Goal: Task Accomplishment & Management: Use online tool/utility

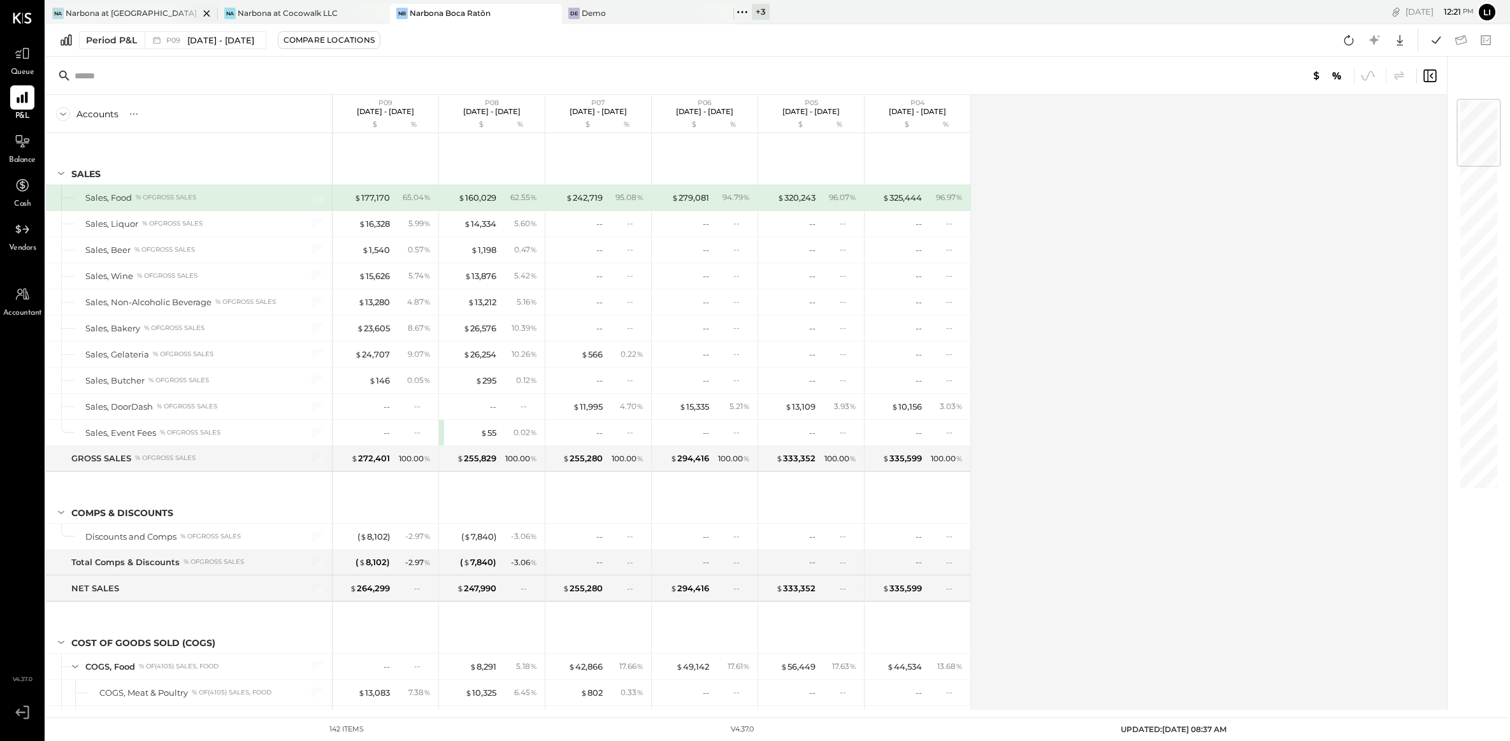
click at [206, 13] on icon at bounding box center [206, 13] width 6 height 6
click at [400, 15] on icon at bounding box center [398, 12] width 17 height 17
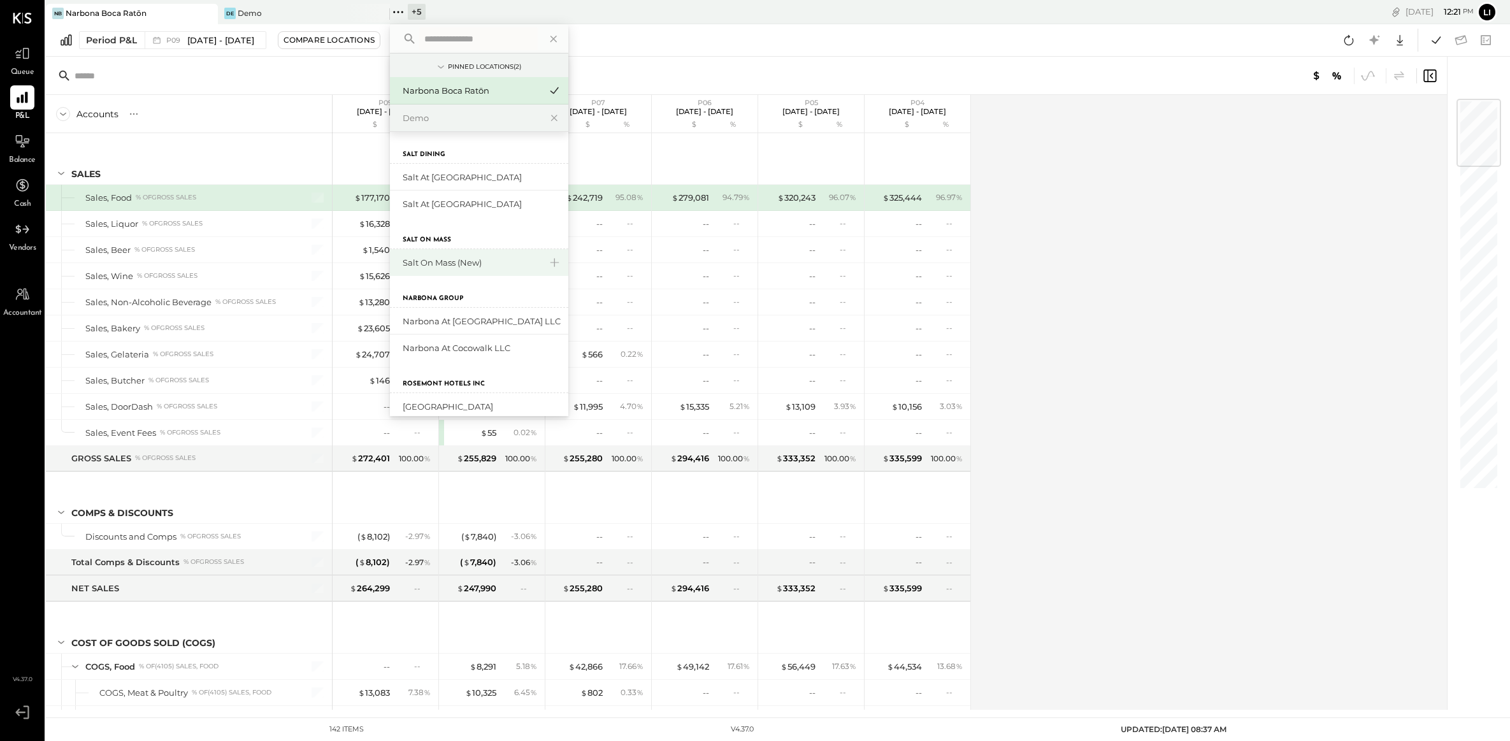
click at [456, 263] on div "Salt On Mass (New)" at bounding box center [472, 263] width 138 height 12
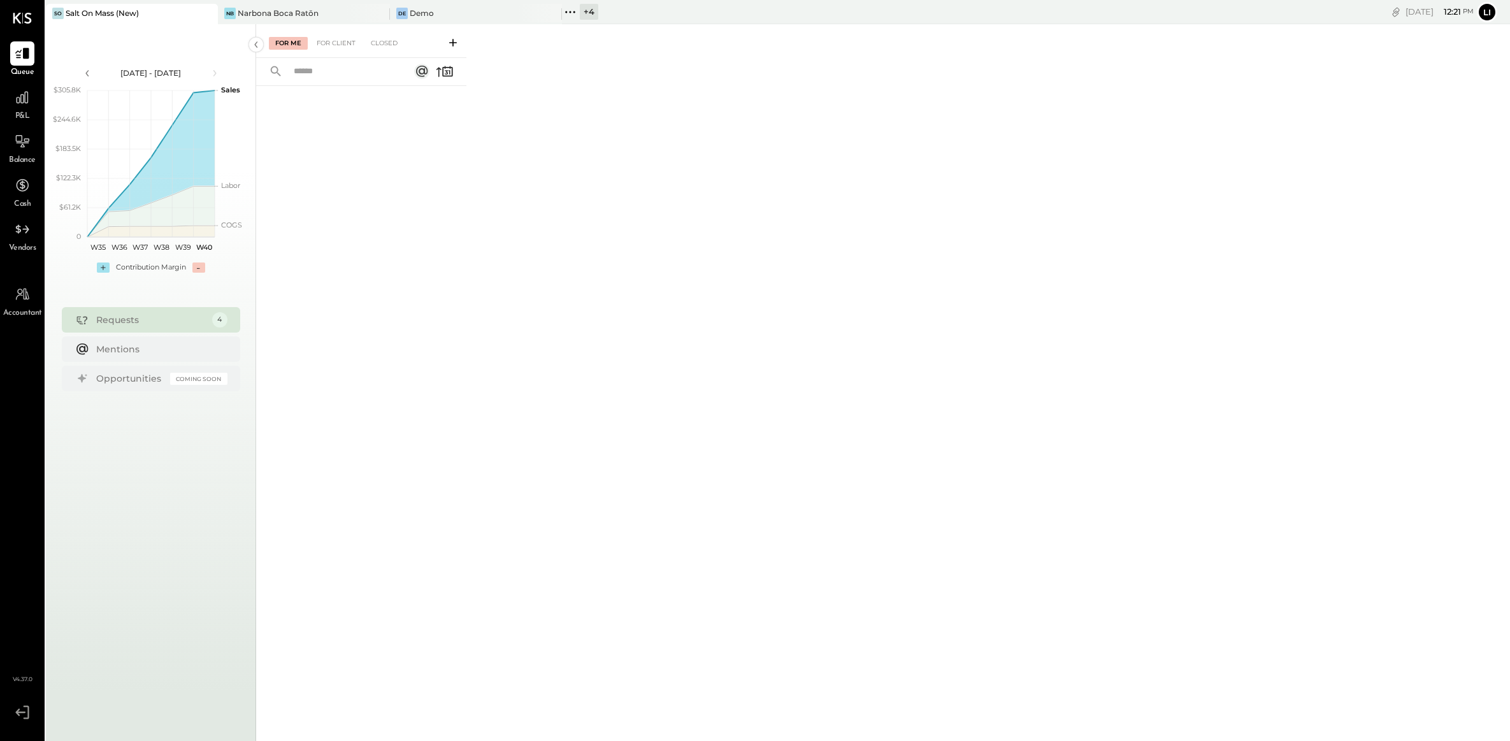
click at [334, 29] on div "For Me For Client Closed" at bounding box center [361, 41] width 210 height 34
click at [328, 42] on div "For Client" at bounding box center [336, 43] width 52 height 13
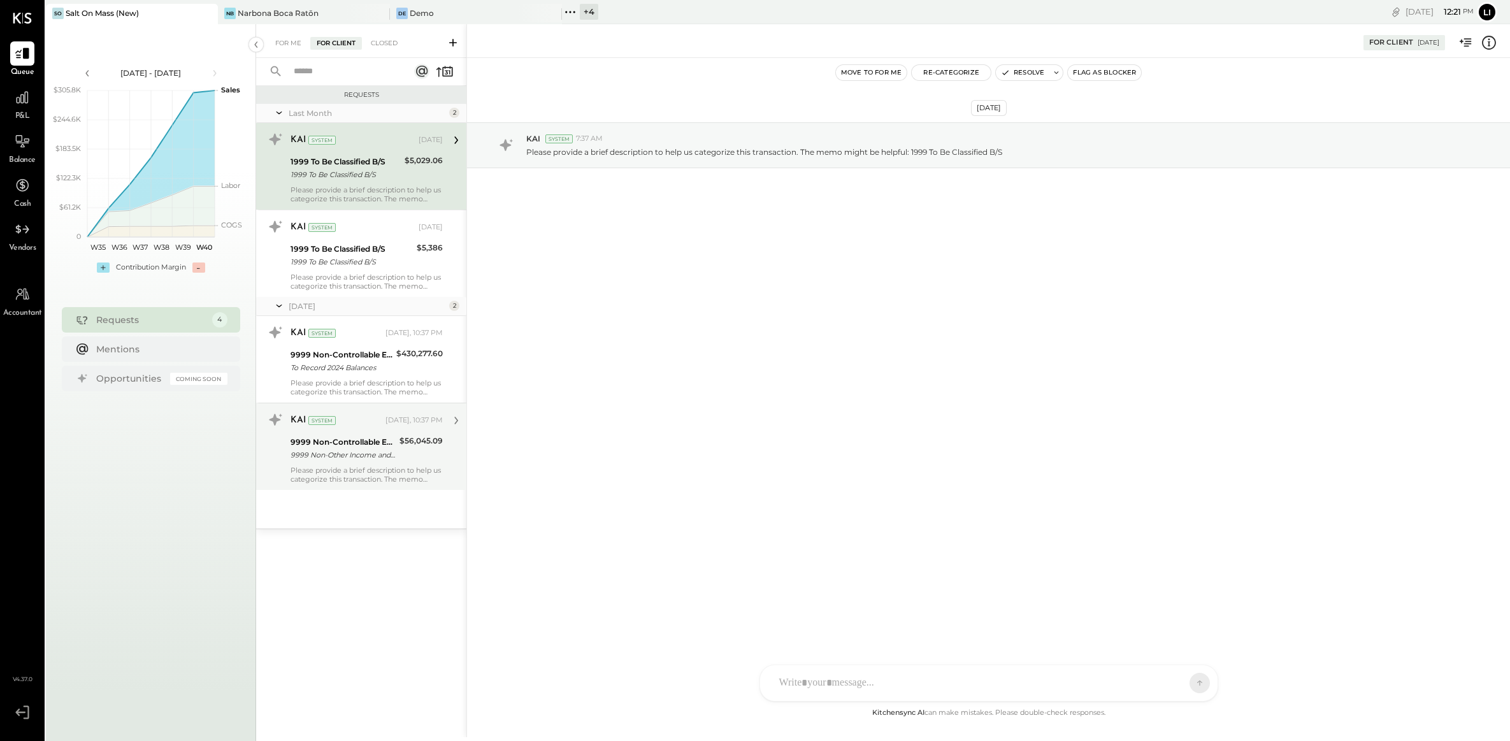
click at [360, 461] on div "9999 Non-Other Income and Expenses:To Be Classified P&L" at bounding box center [343, 455] width 105 height 13
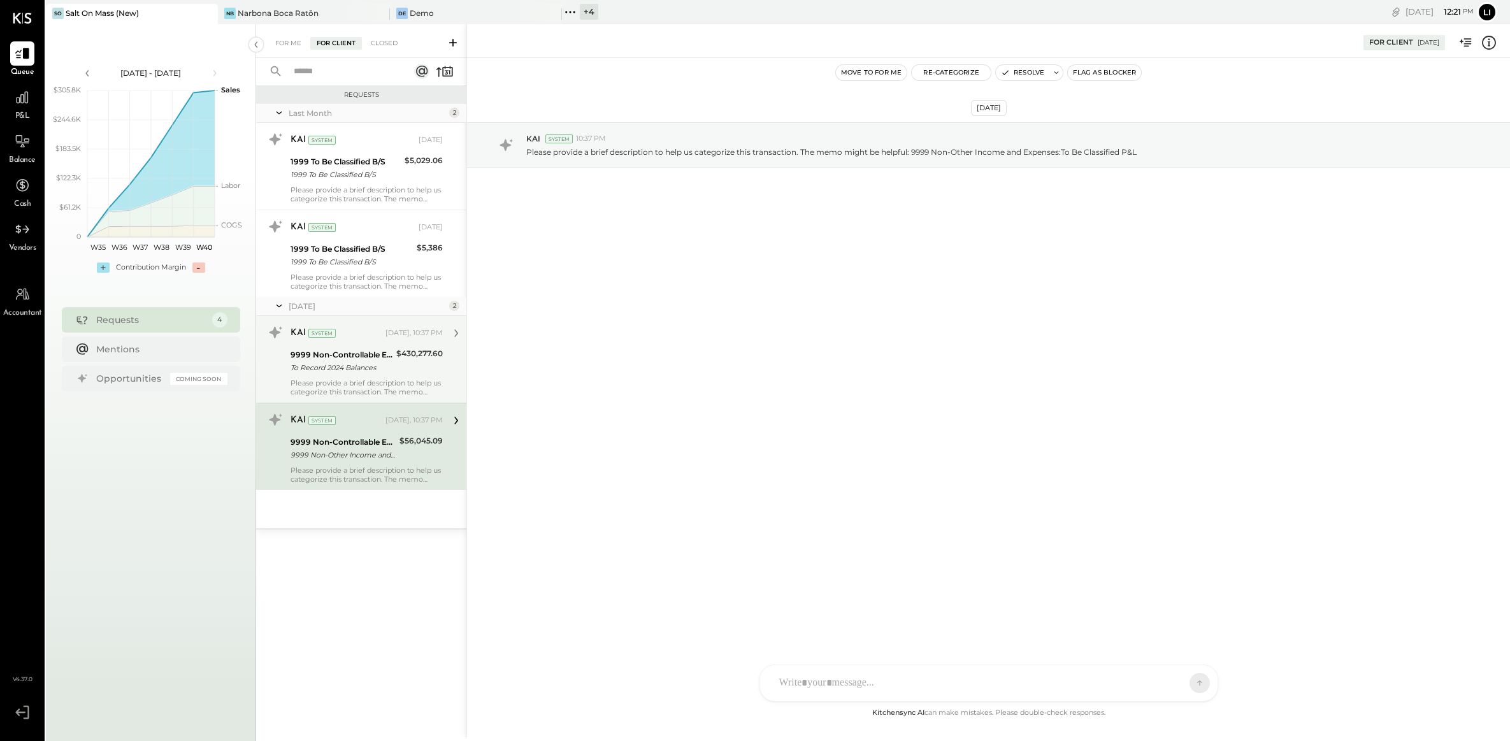
click at [359, 337] on div "KAI System" at bounding box center [337, 333] width 92 height 13
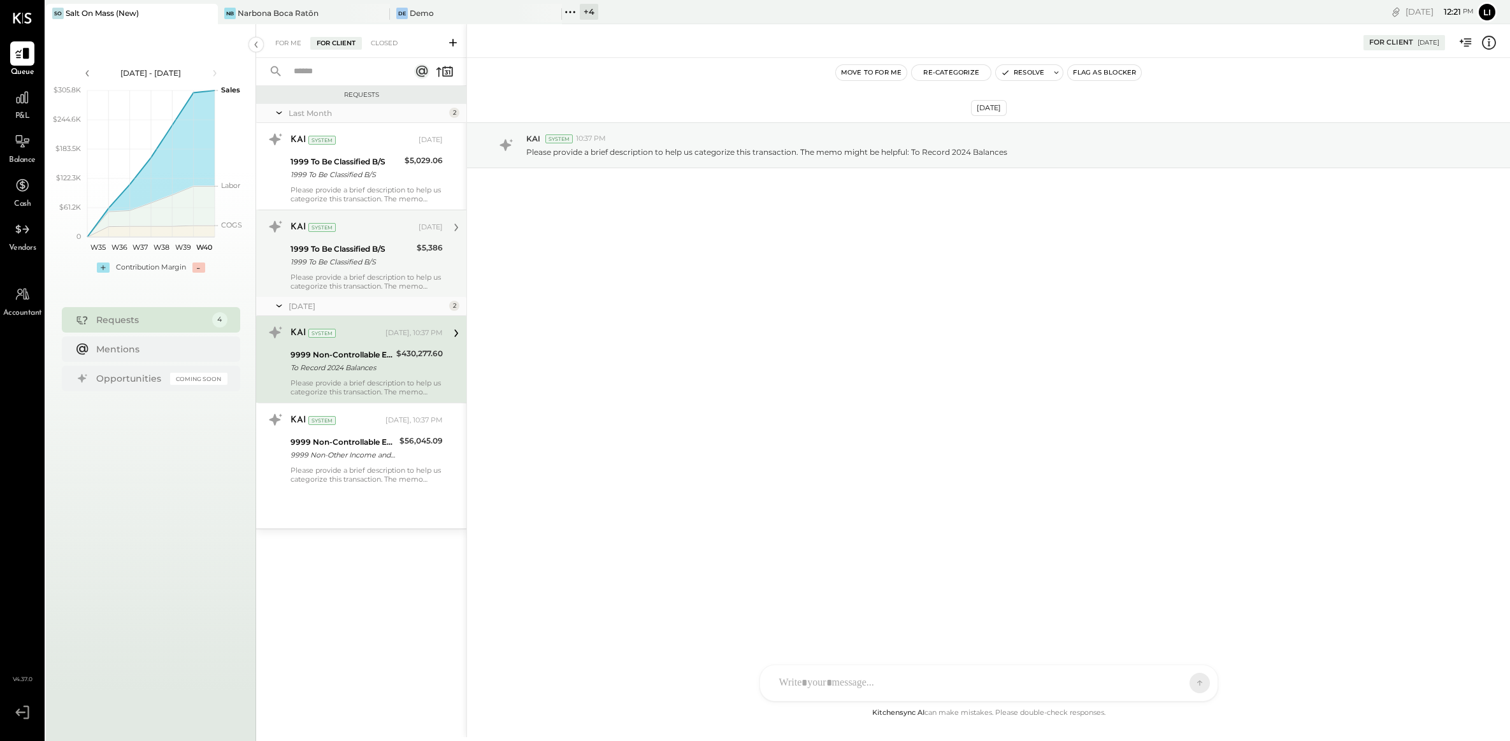
click at [357, 237] on div "KAI System [DATE]" at bounding box center [367, 228] width 152 height 22
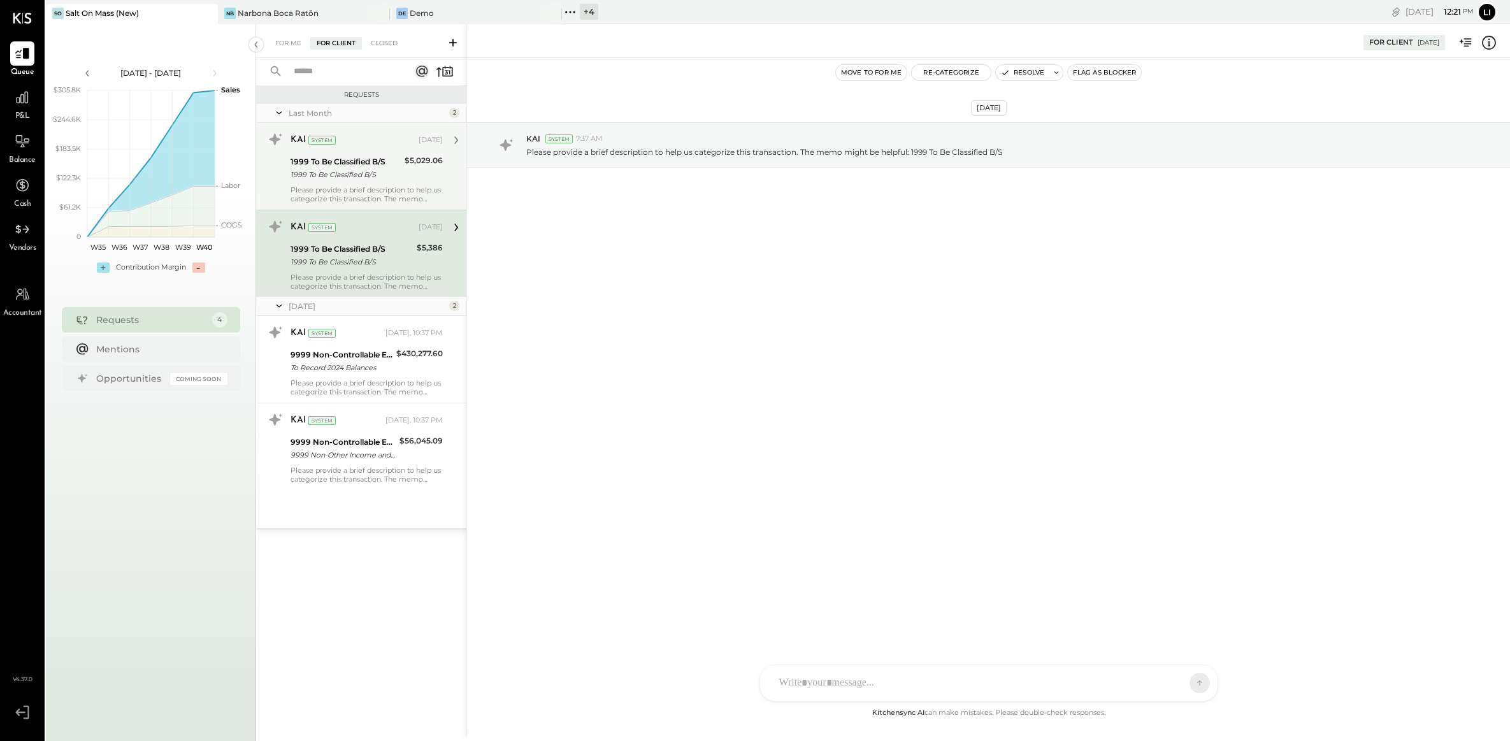
click at [349, 139] on div "KAI System" at bounding box center [354, 140] width 126 height 13
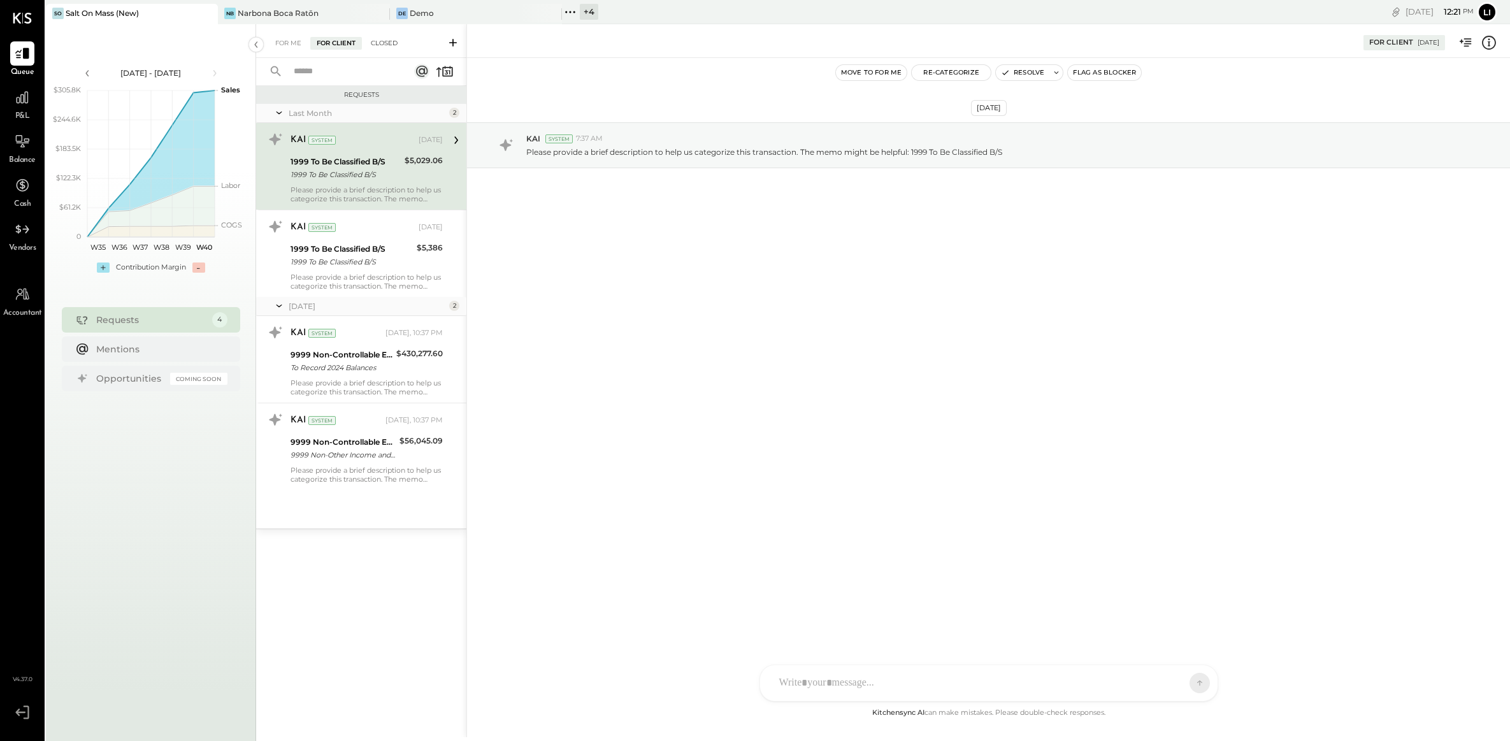
click at [378, 49] on div "Closed" at bounding box center [384, 43] width 40 height 13
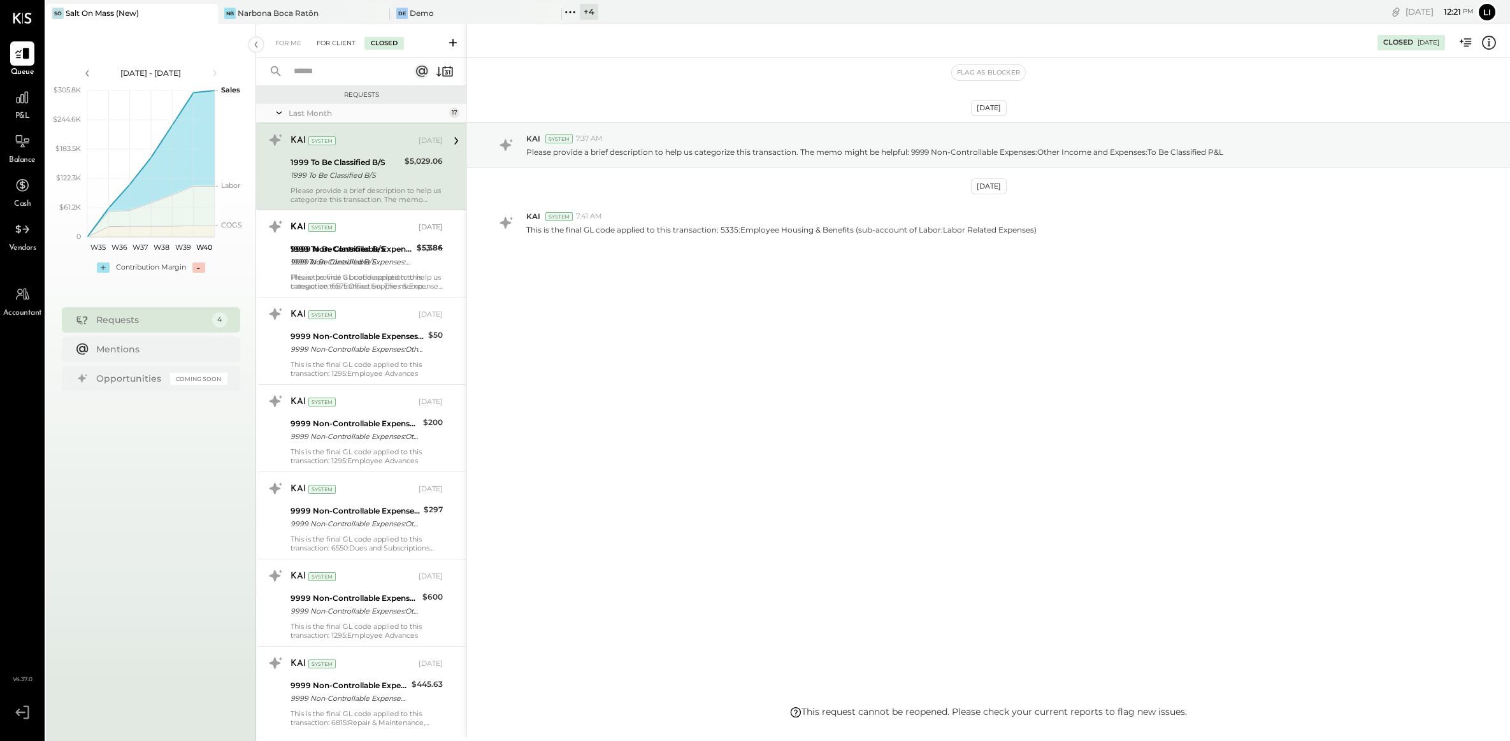
click at [340, 45] on div "For Client" at bounding box center [336, 43] width 52 height 13
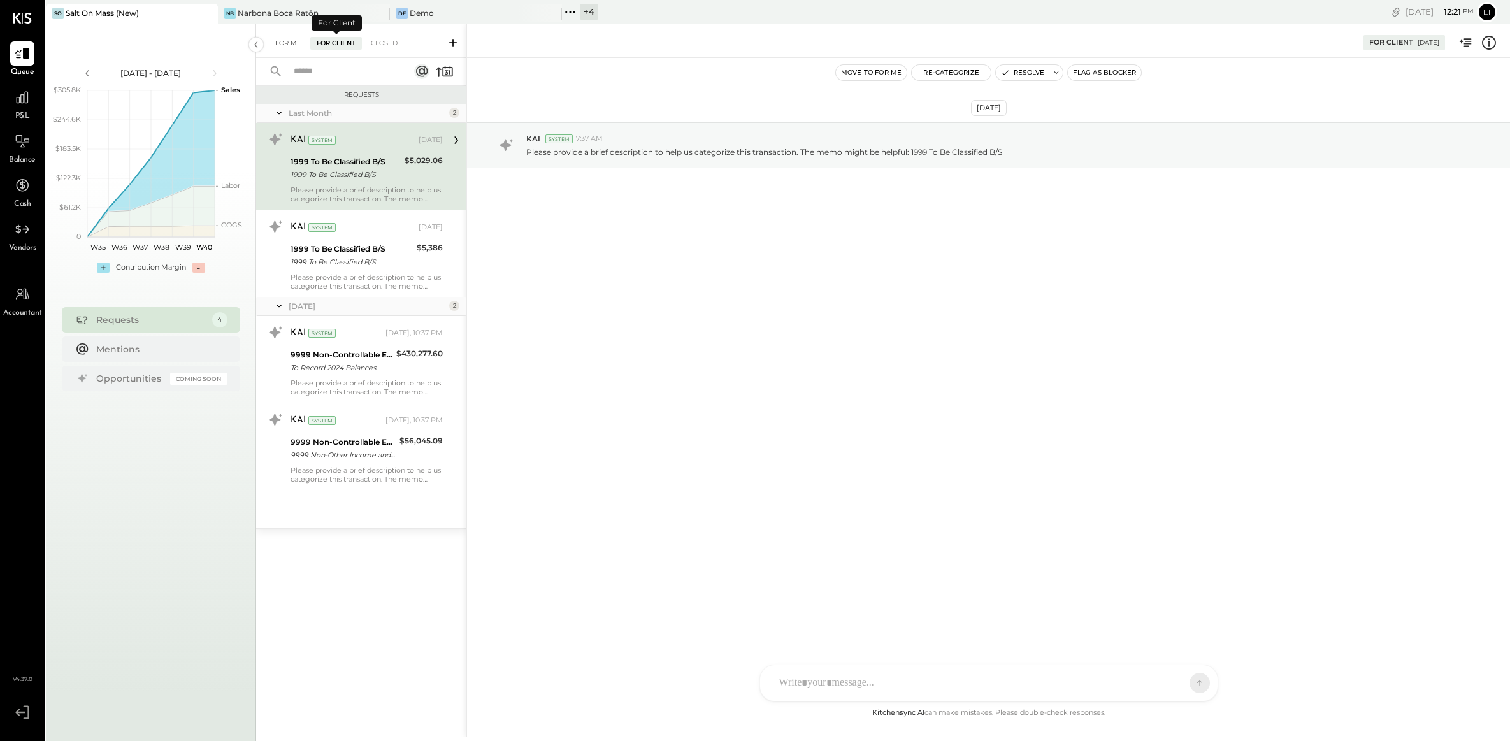
click at [291, 42] on div "For Me" at bounding box center [288, 43] width 39 height 13
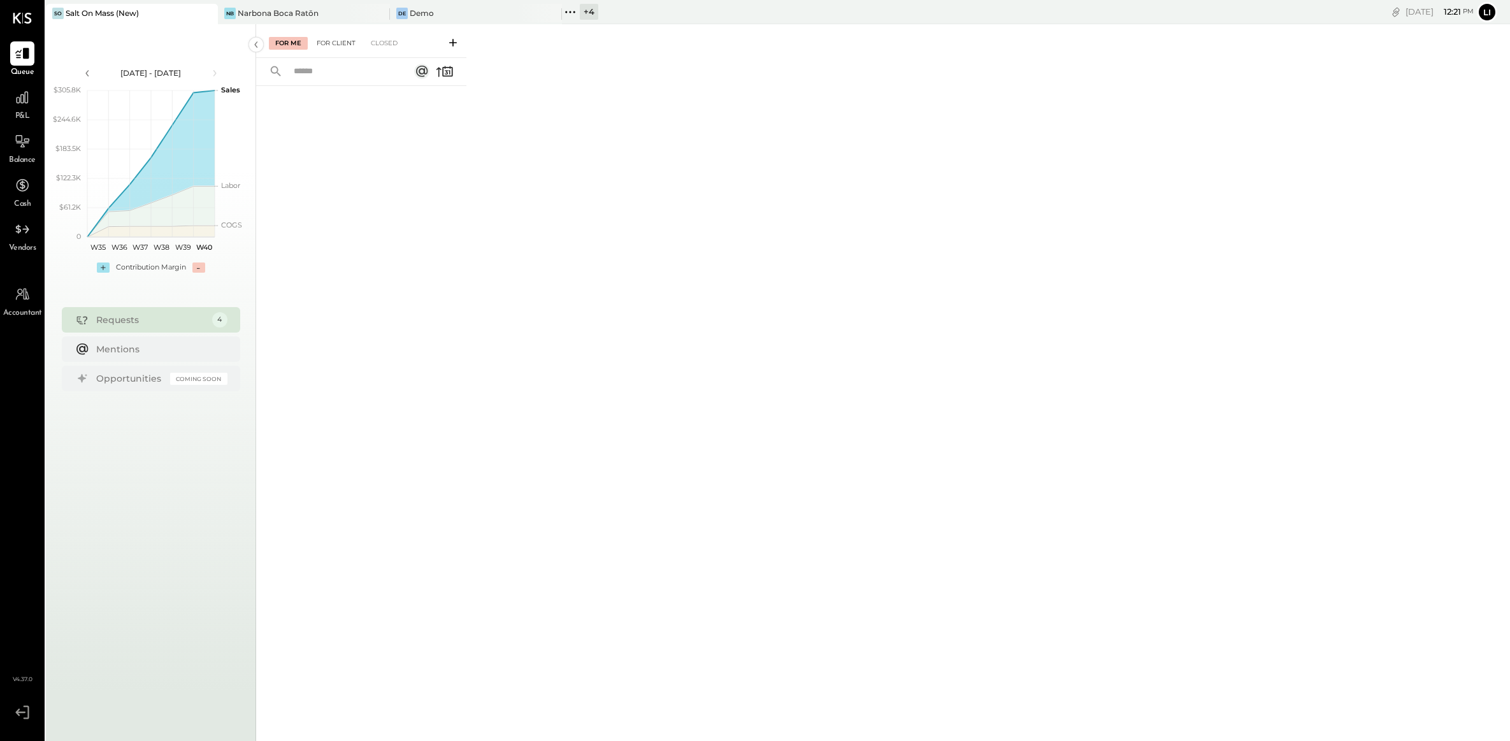
click at [328, 41] on div "For Client" at bounding box center [336, 43] width 52 height 13
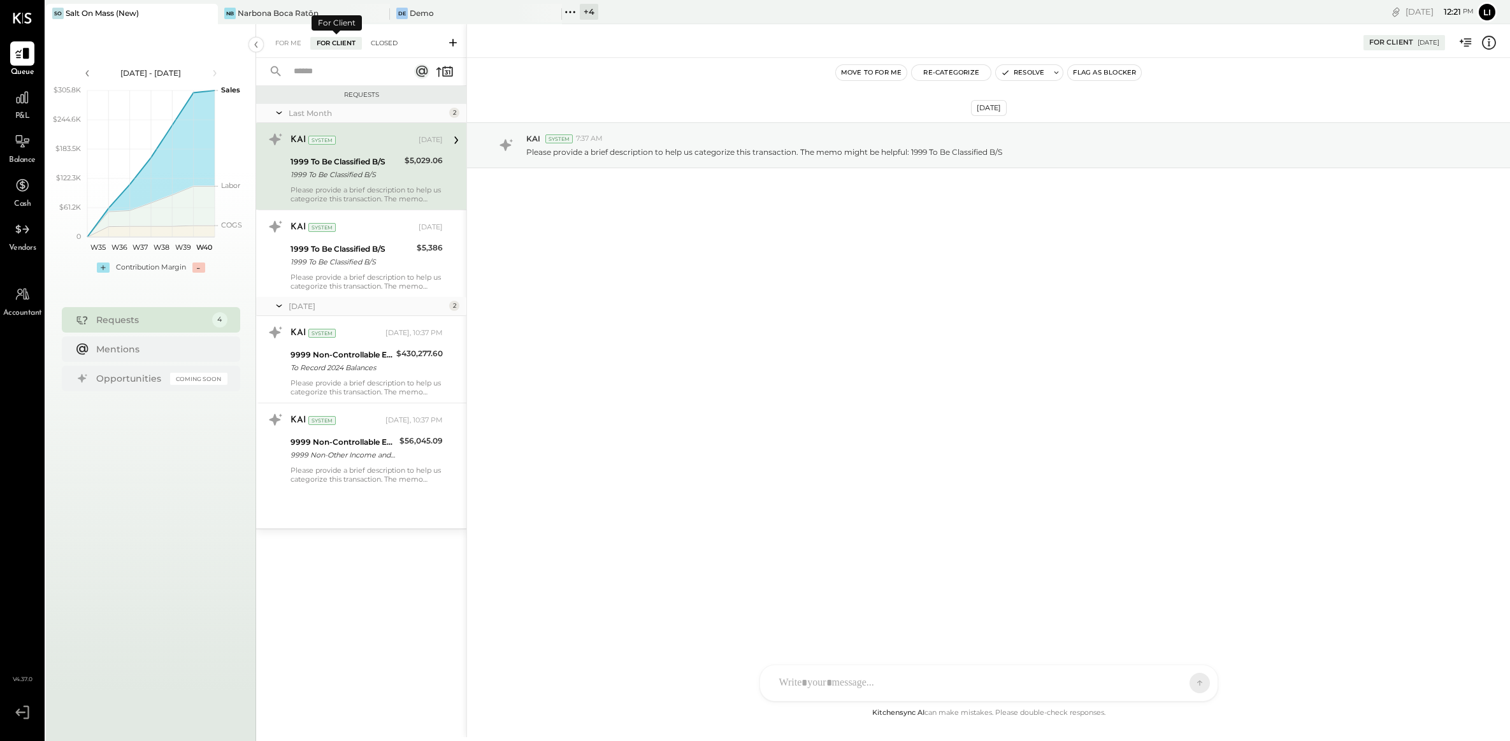
click at [394, 41] on div "Closed" at bounding box center [384, 43] width 40 height 13
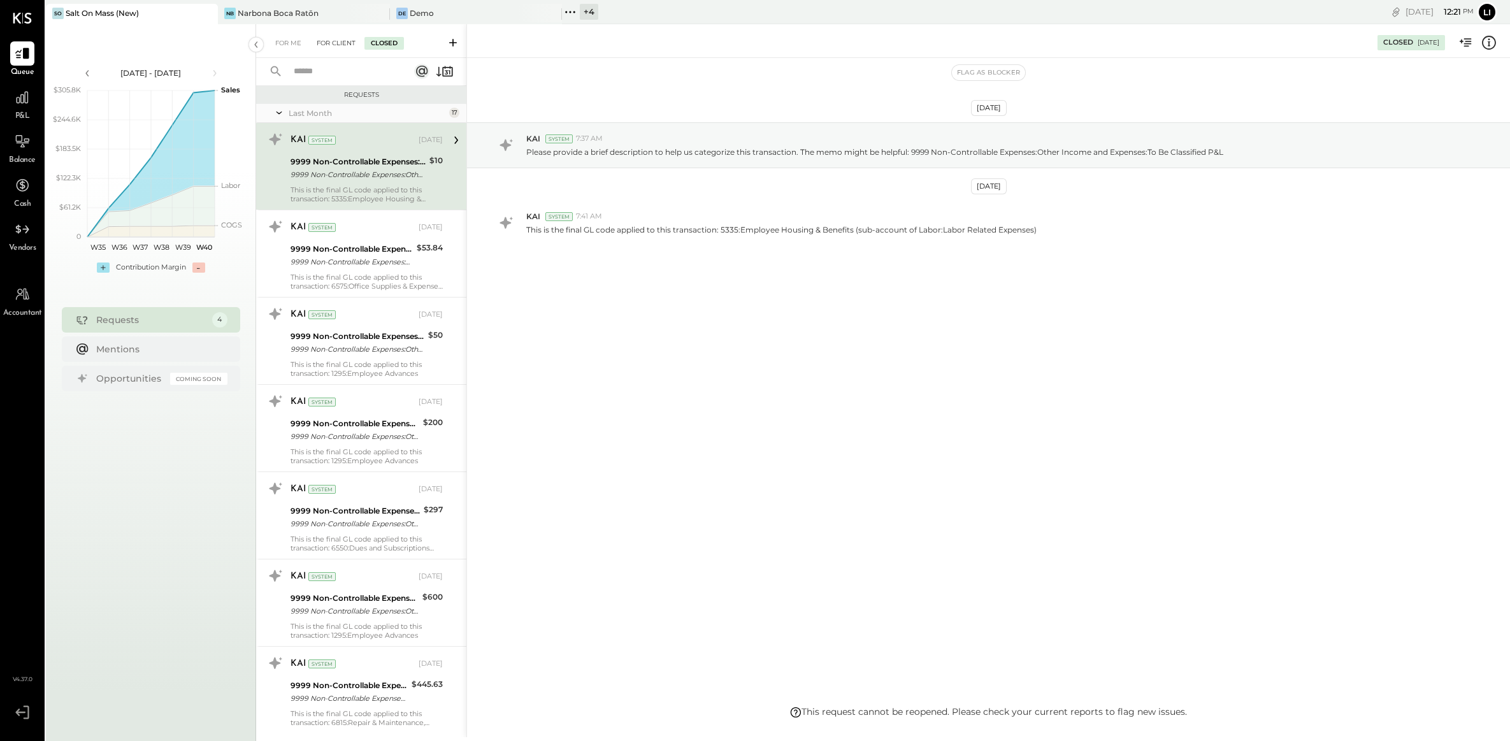
click at [327, 40] on div "For Client" at bounding box center [336, 43] width 52 height 13
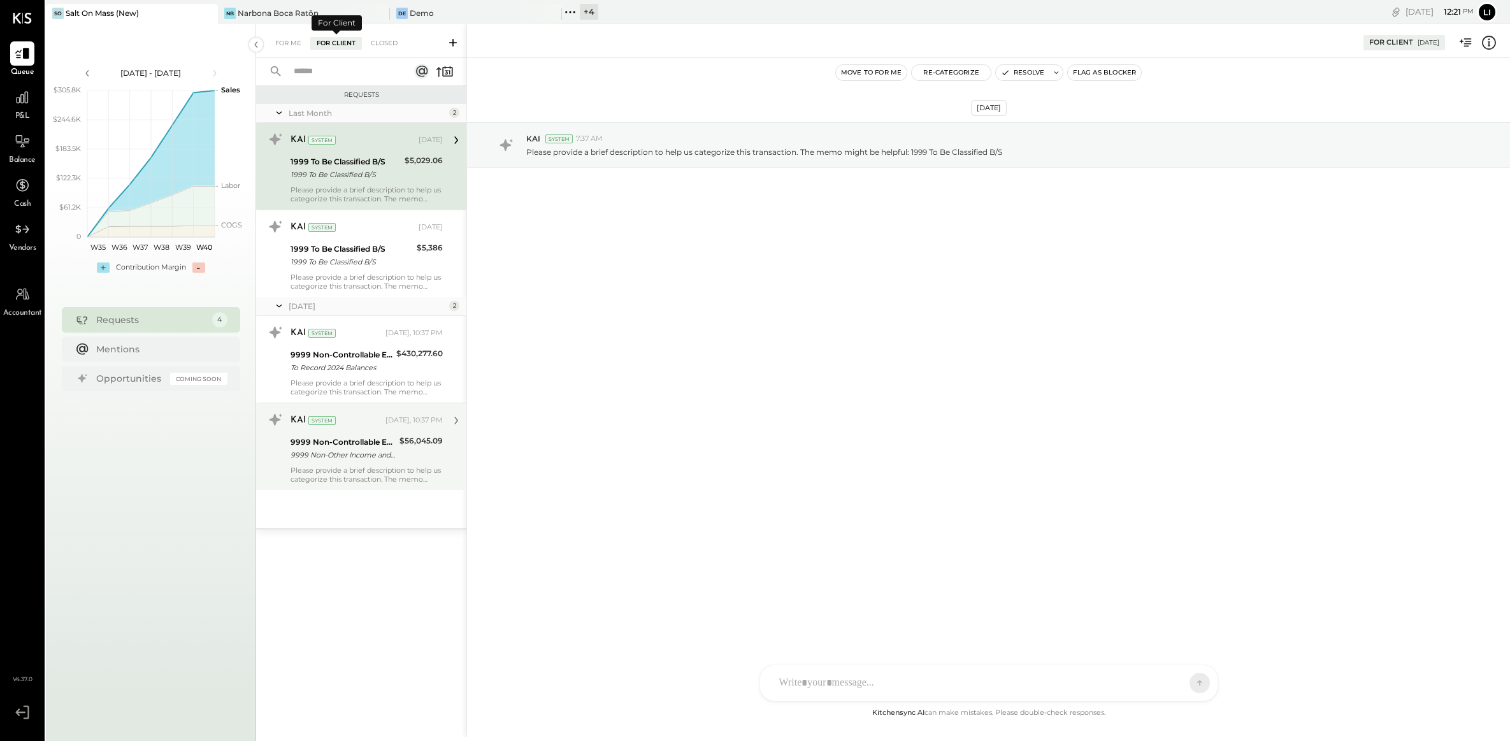
click at [332, 450] on div "9999 Non-Other Income and Expenses:To Be Classified P&L" at bounding box center [343, 455] width 105 height 13
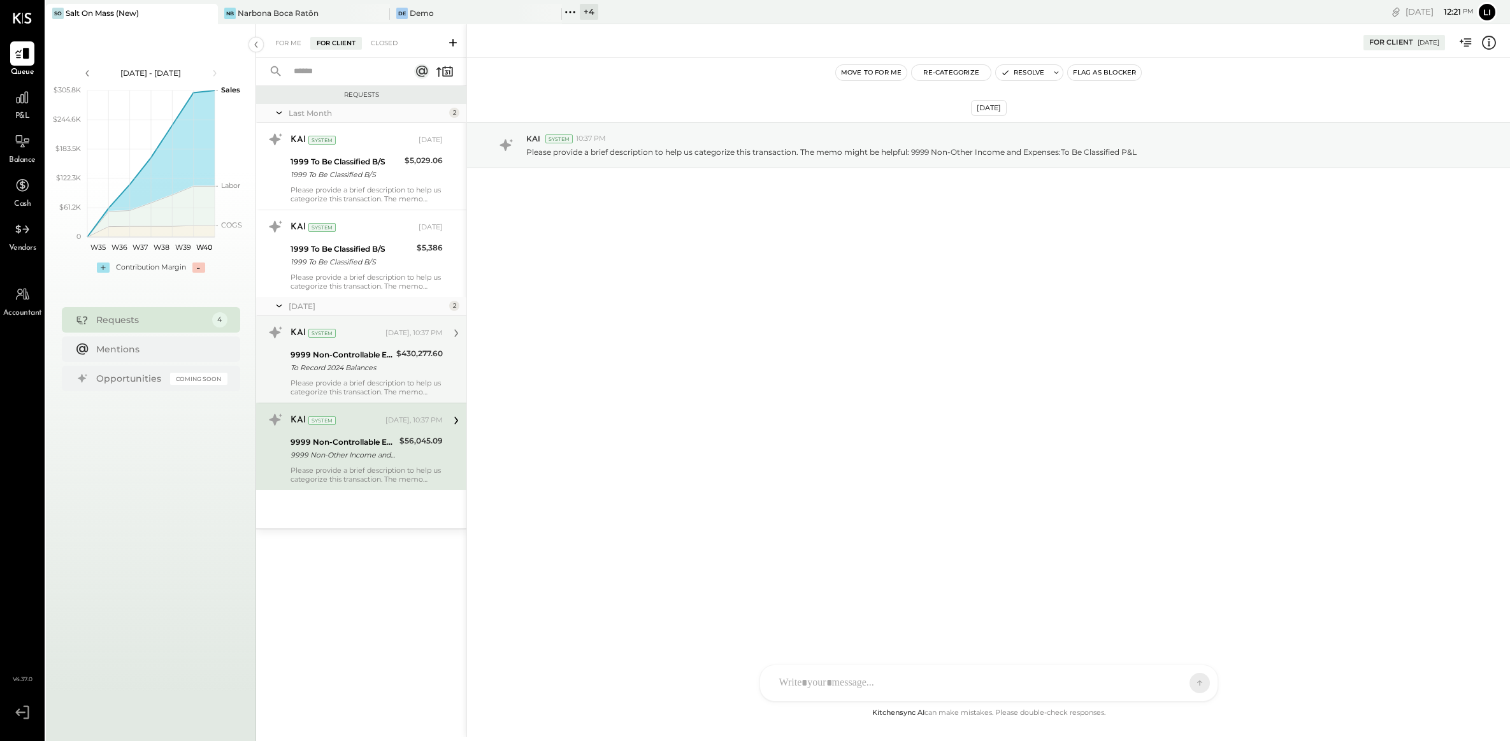
click at [358, 360] on div "9999 Non-Controllable Expenses:Other Income and Expenses:To Be Classified P&L" at bounding box center [342, 355] width 102 height 13
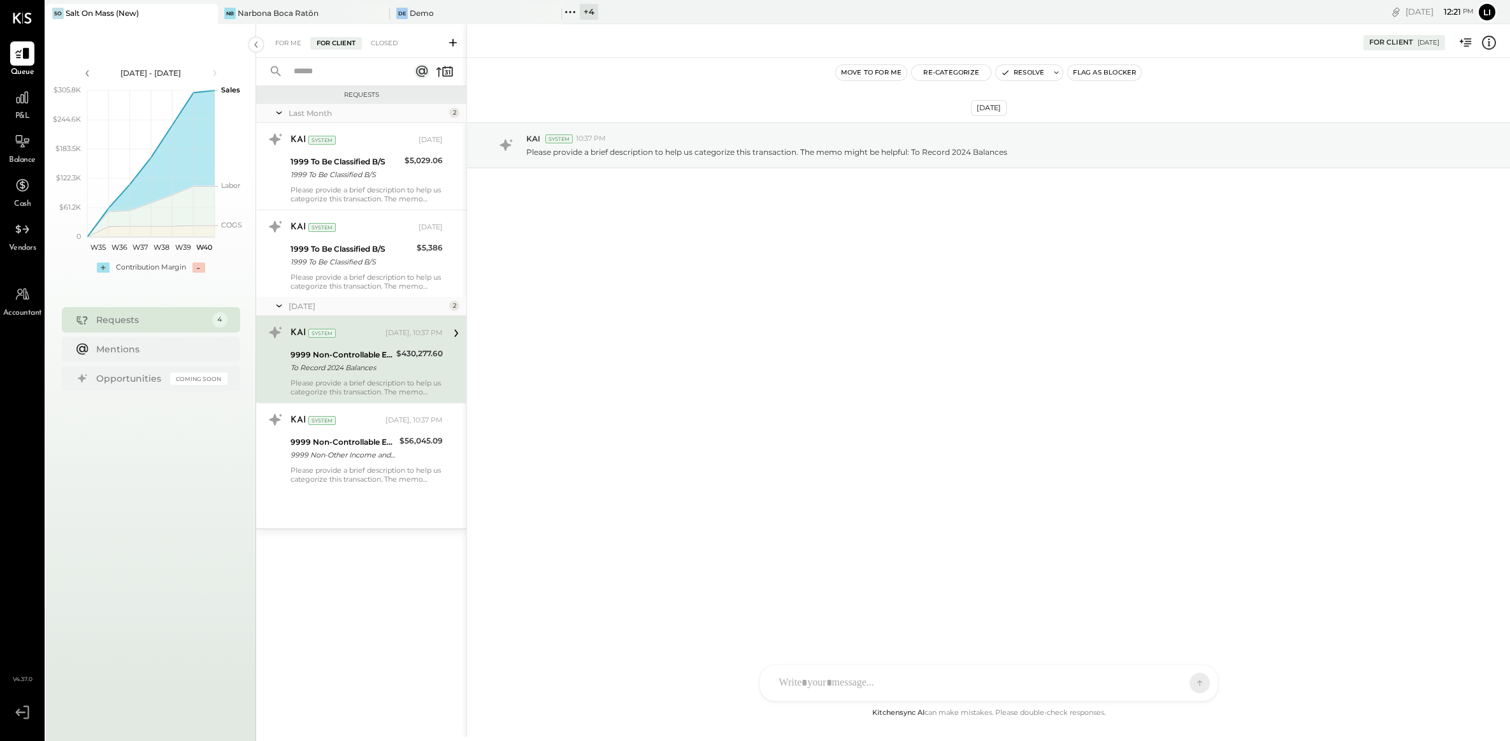
click at [351, 397] on div "KAI System [DATE], 10:37 PM 9999 Non-Controllable Expenses:Other Income and Exp…" at bounding box center [361, 359] width 210 height 87
click at [351, 436] on div "9999 Non-Controllable Expenses:Other Income and Expenses:To Be Classified P&L" at bounding box center [343, 442] width 105 height 13
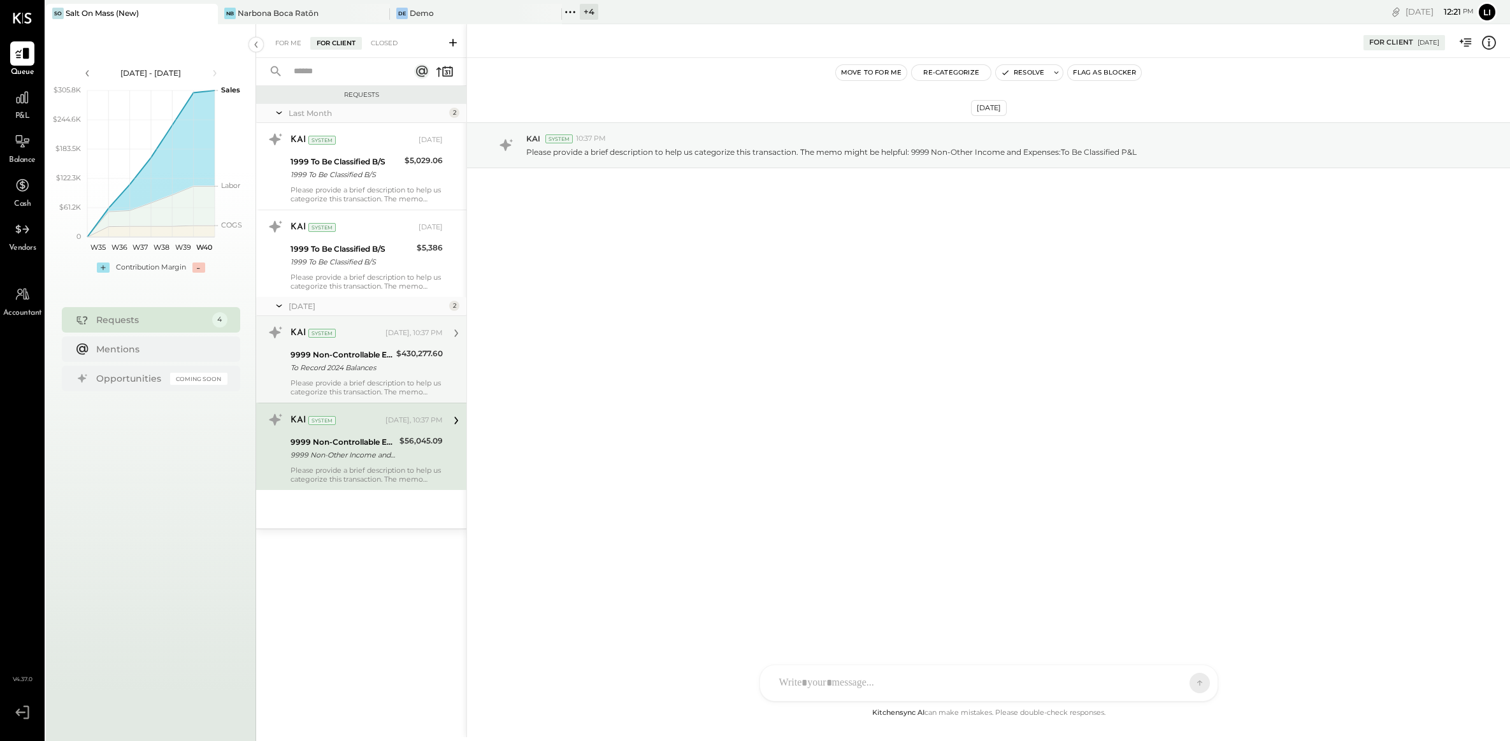
click at [336, 358] on div "9999 Non-Controllable Expenses:Other Income and Expenses:To Be Classified P&L" at bounding box center [342, 355] width 102 height 13
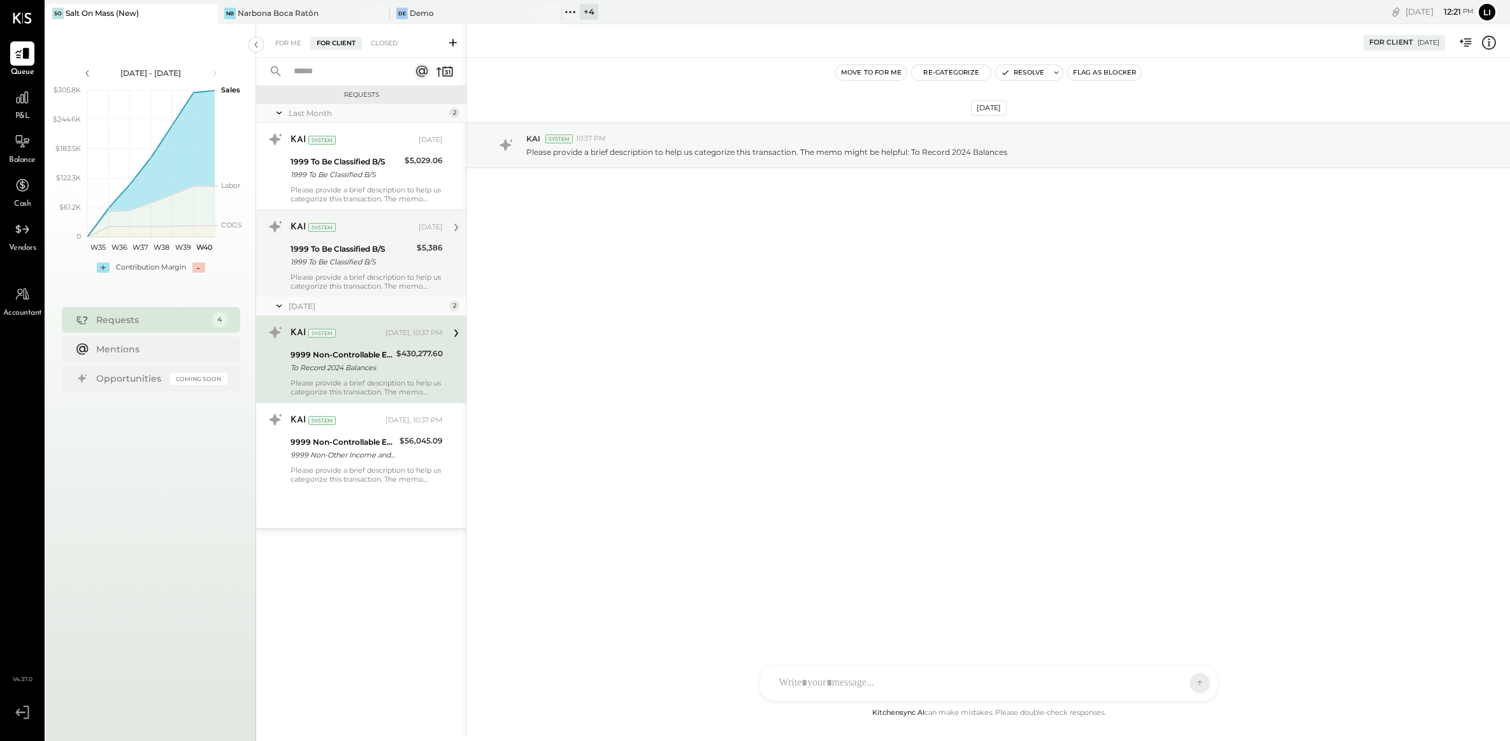
click at [324, 282] on div "Please provide a brief description to help us categorize this transaction. The …" at bounding box center [367, 282] width 152 height 18
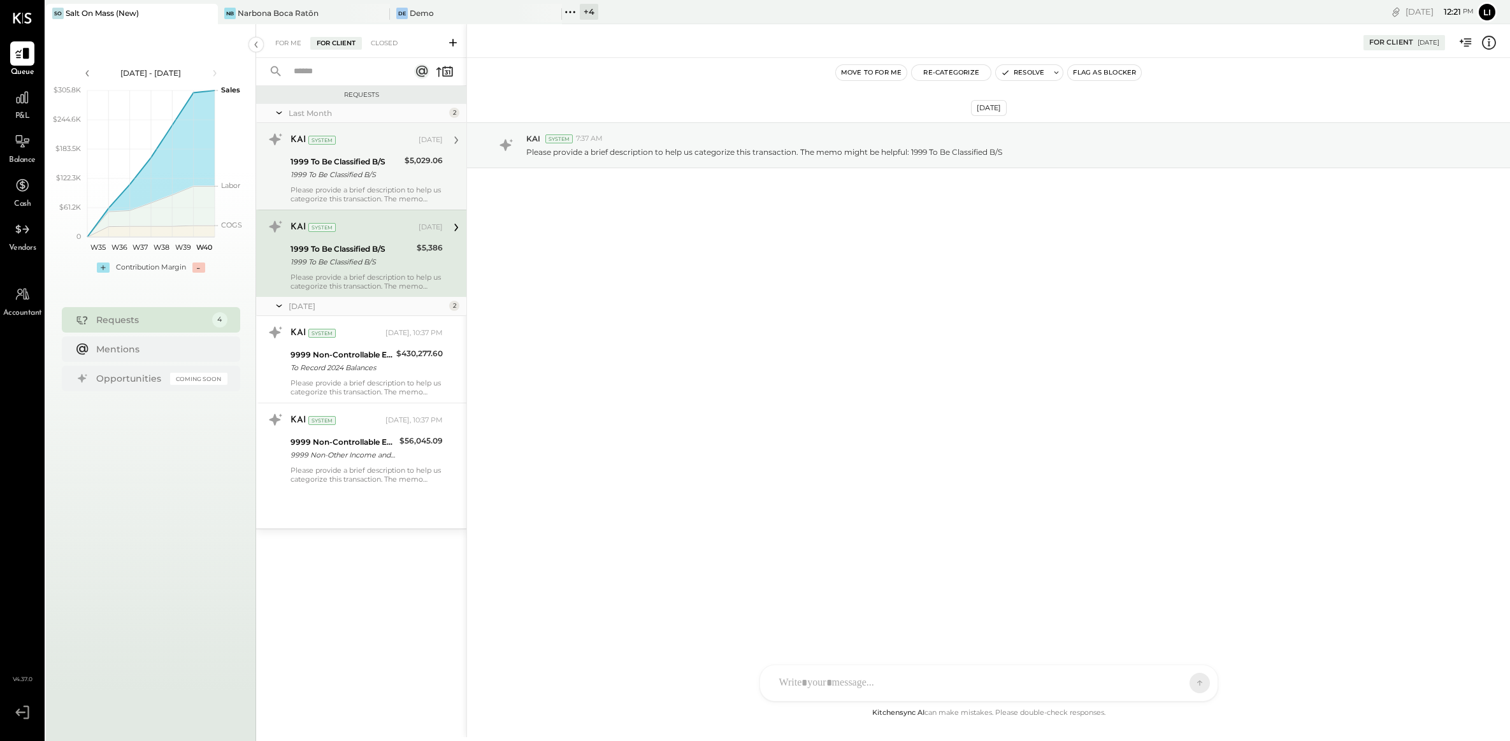
click at [326, 166] on div "1999 To Be Classified B/S" at bounding box center [346, 161] width 110 height 13
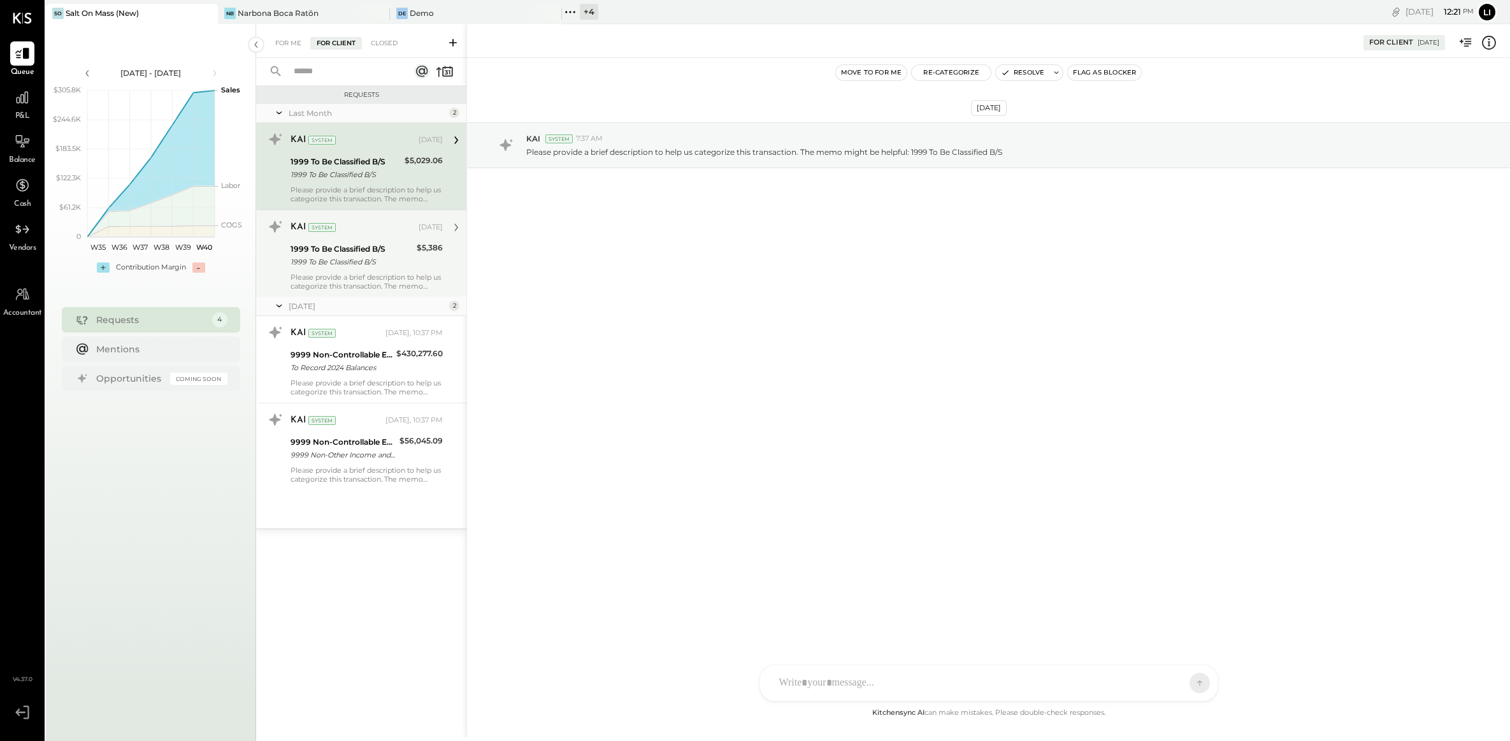
click at [660, 298] on div "[DATE] KAI System 7:37 AM Please provide a brief description to help us categor…" at bounding box center [988, 381] width 1043 height 647
click at [605, 398] on div "[DATE] KAI System 7:37 AM Please provide a brief description to help us categor…" at bounding box center [988, 381] width 1043 height 647
click at [375, 48] on div "Closed" at bounding box center [384, 43] width 40 height 13
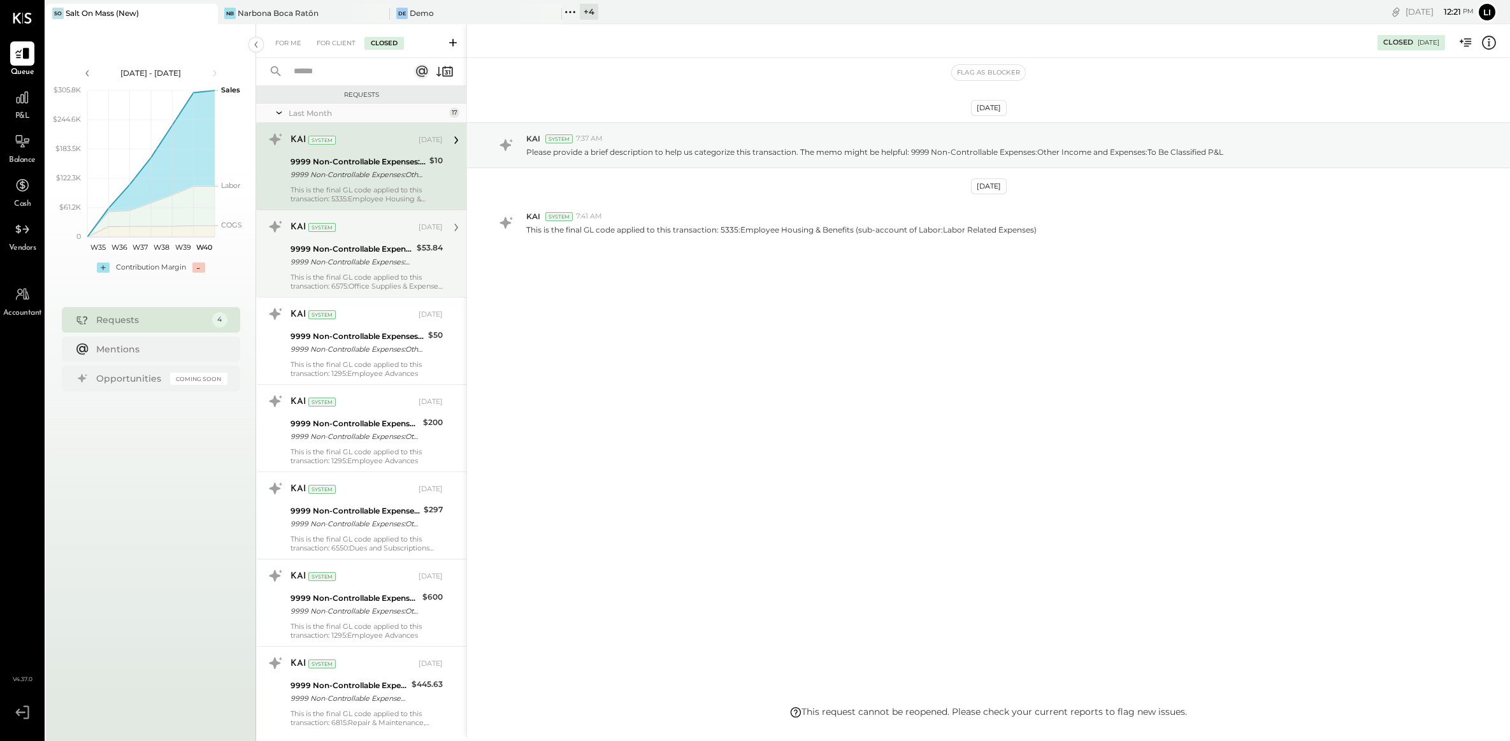
click at [349, 258] on div "9999 Non-Controllable Expenses:Other Income and Expenses:To Be Classified P&L" at bounding box center [352, 262] width 122 height 13
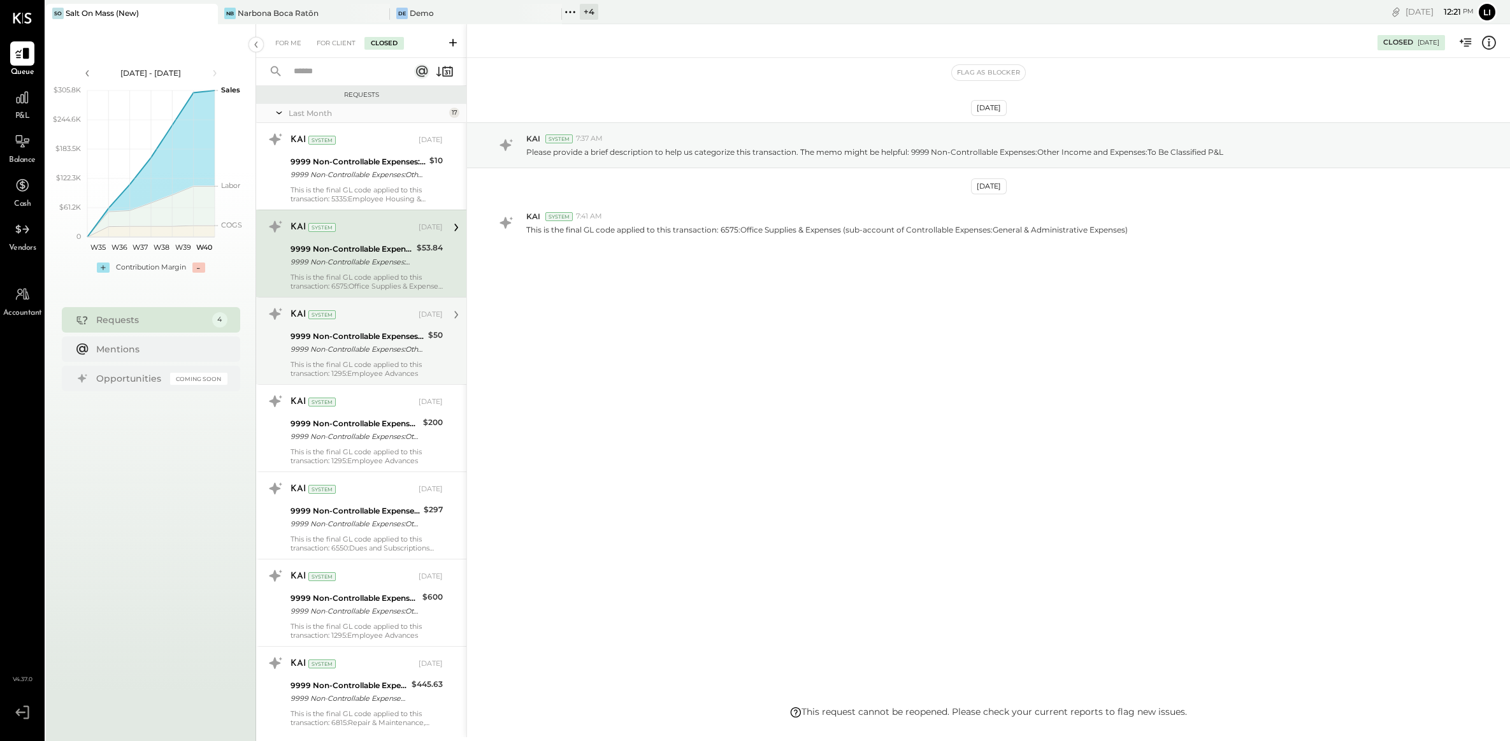
click at [338, 349] on div "9999 Non-Controllable Expenses:Other Income and Expenses:To Be Classified P&L" at bounding box center [358, 349] width 134 height 13
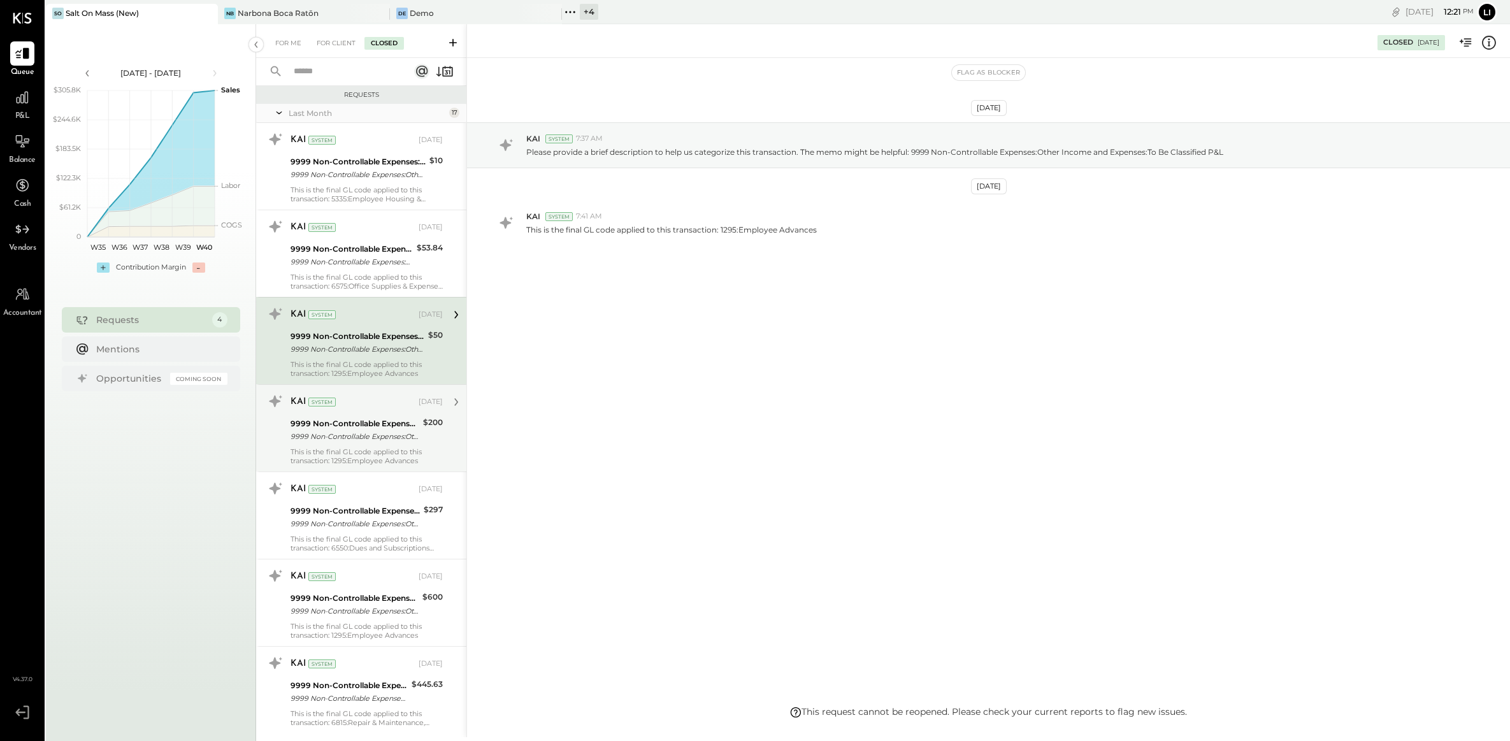
click at [336, 422] on div "9999 Non-Controllable Expenses:Other Income and Expenses:To Be Classified P&L" at bounding box center [355, 423] width 129 height 13
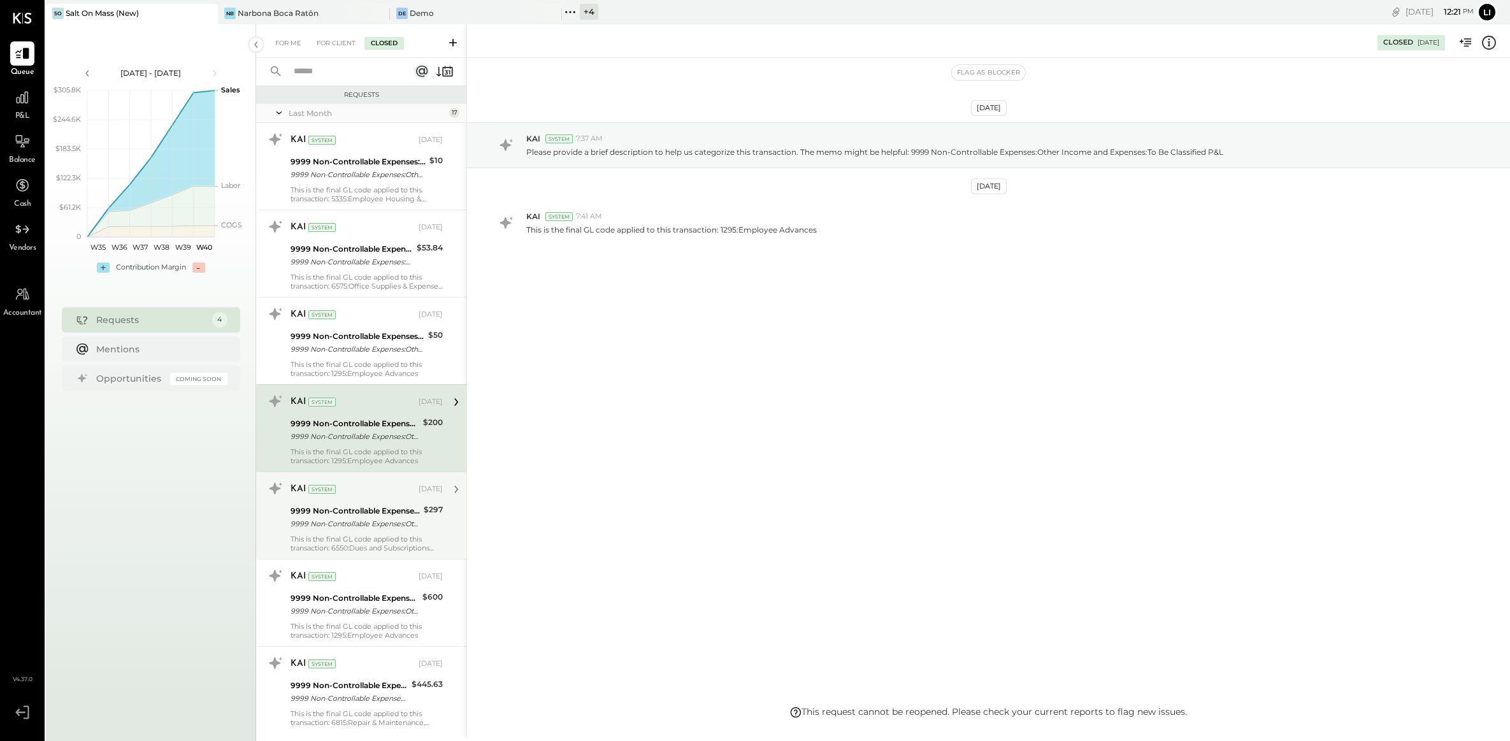
click at [334, 483] on div "KAI System" at bounding box center [354, 489] width 126 height 13
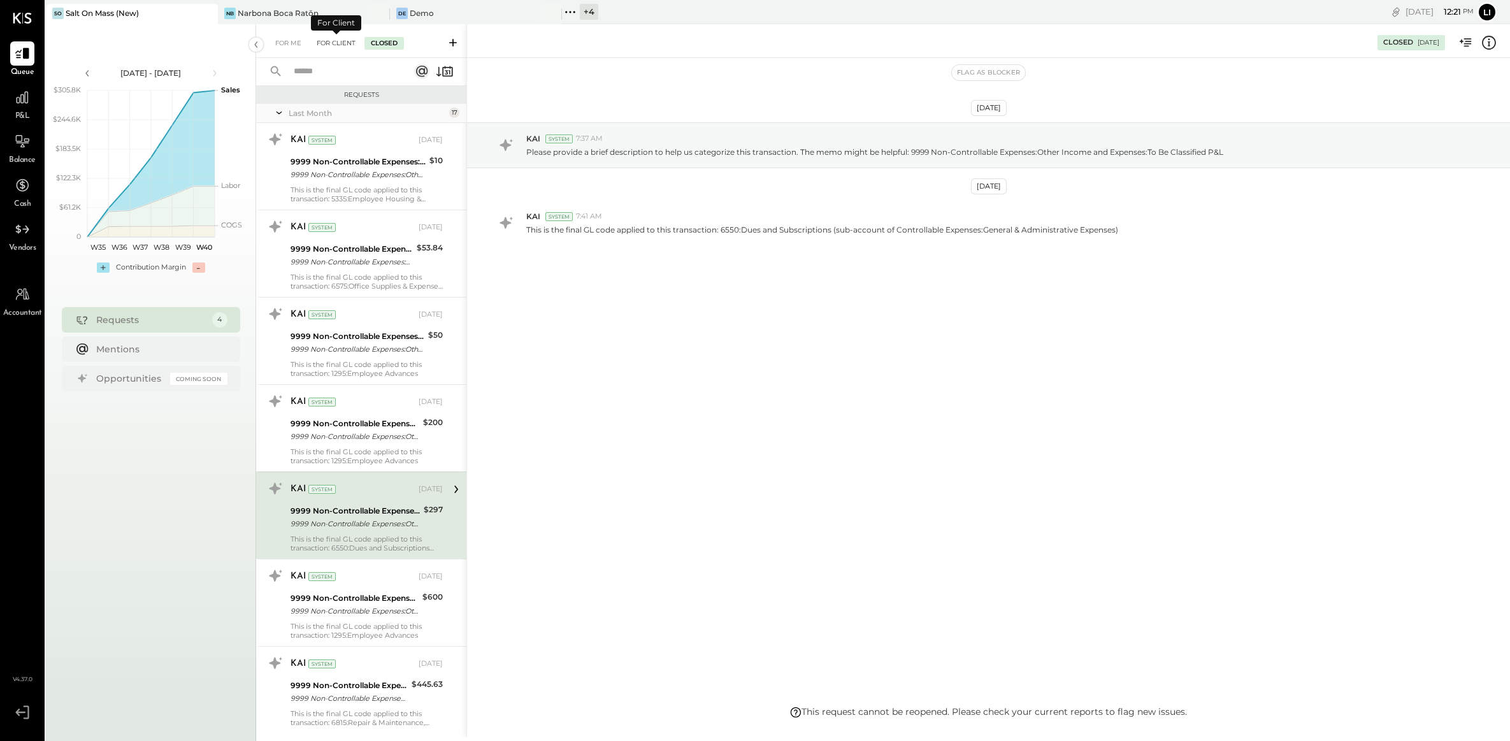
click at [343, 43] on div "For Client" at bounding box center [336, 43] width 52 height 13
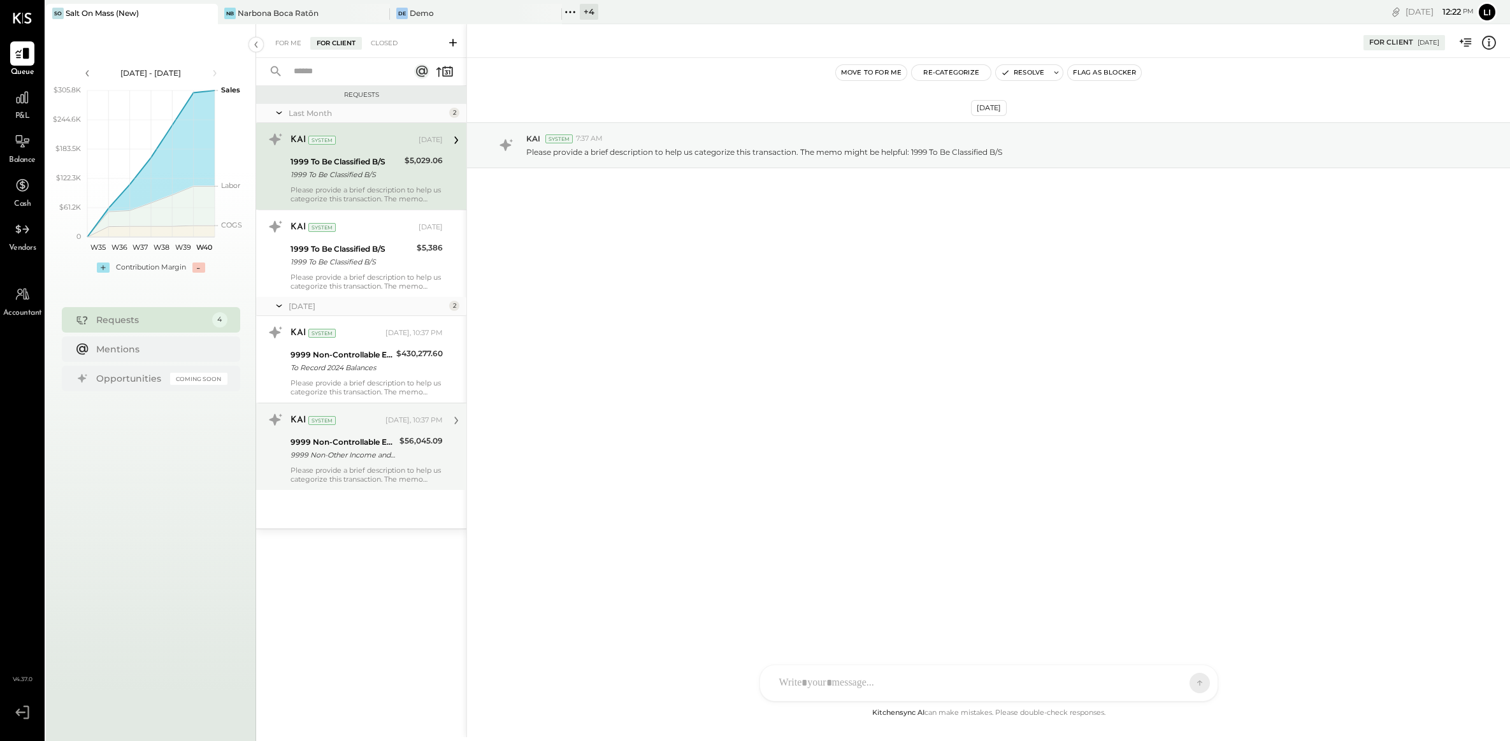
click at [331, 466] on div "Please provide a brief description to help us categorize this transaction. The …" at bounding box center [367, 475] width 152 height 18
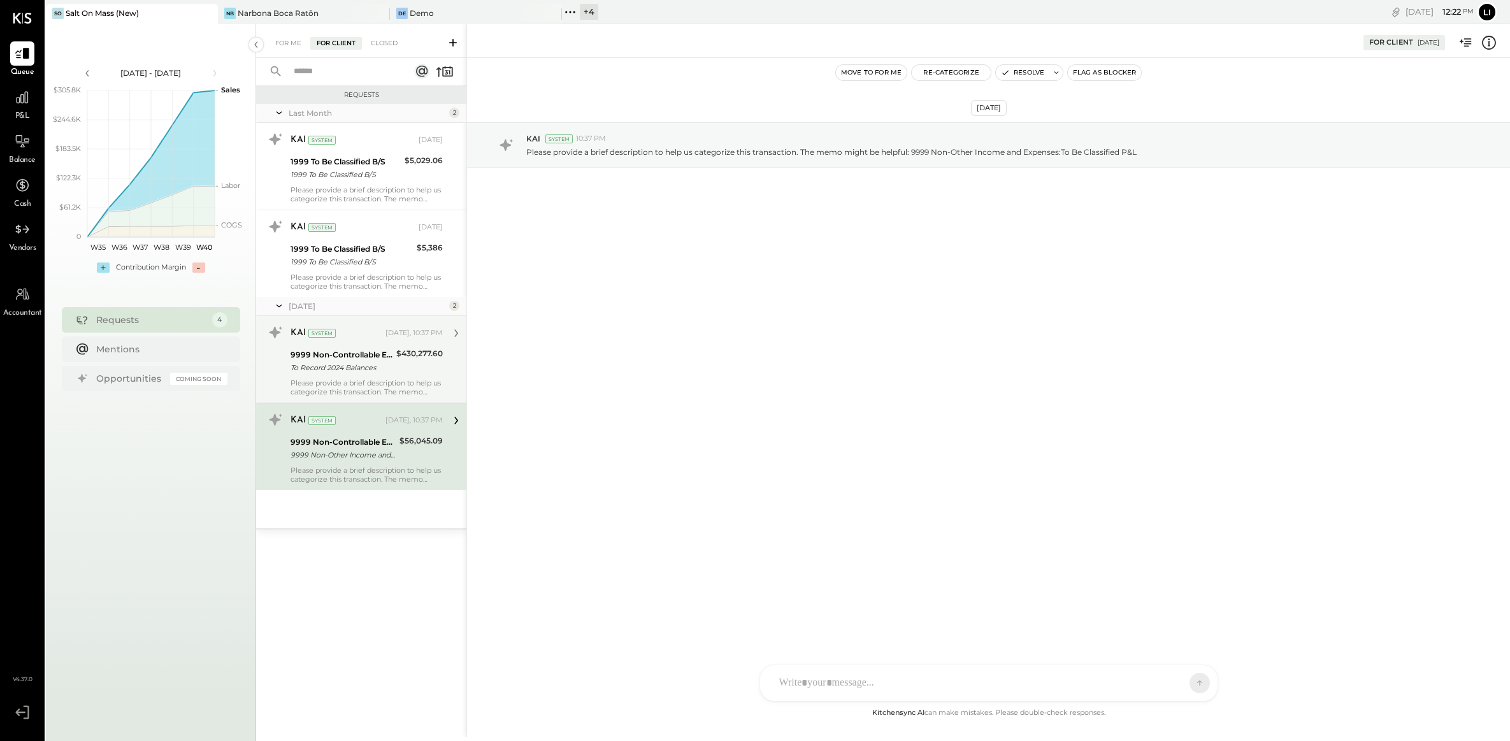
click at [332, 361] on div "To Record 2024 Balances" at bounding box center [342, 367] width 102 height 13
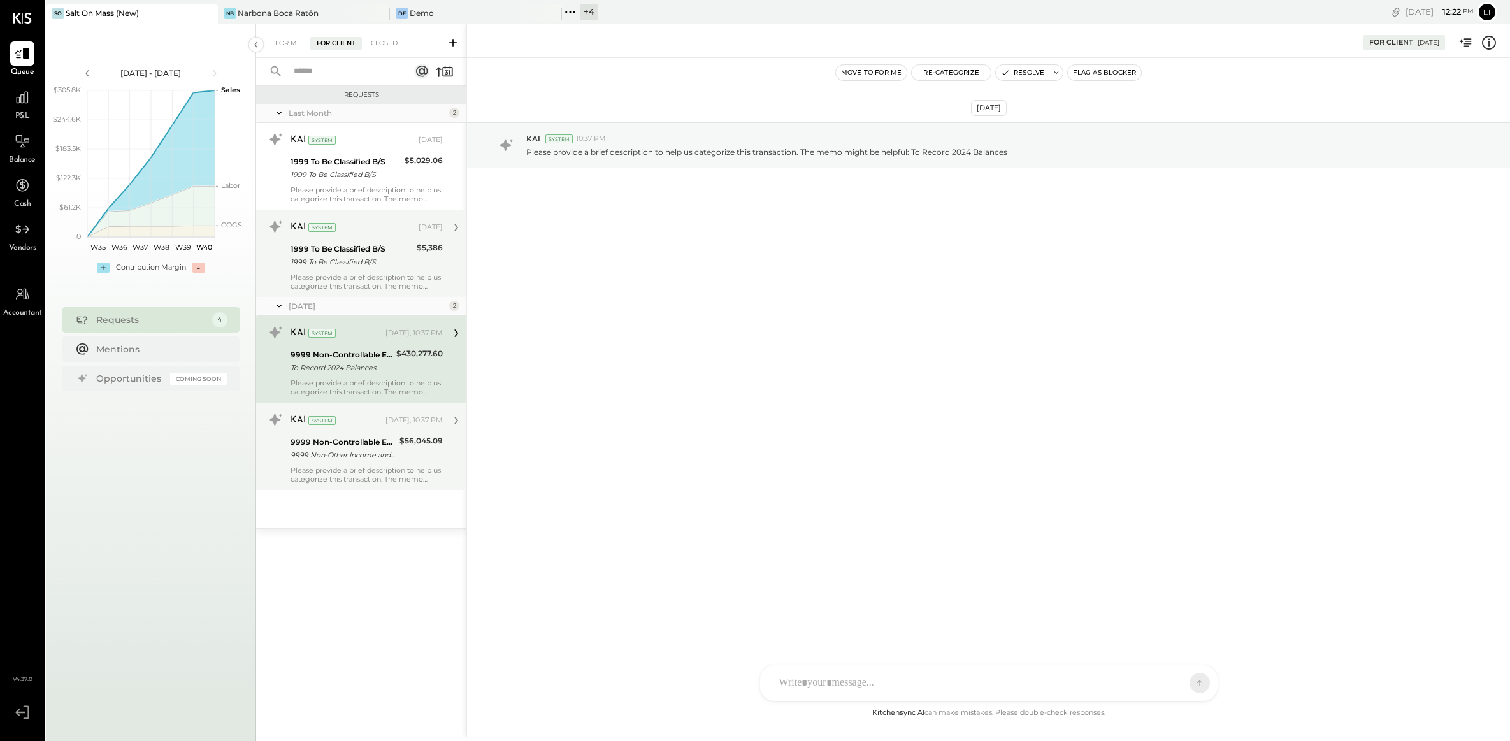
click at [328, 250] on div "1999 To Be Classified B/S" at bounding box center [352, 249] width 122 height 13
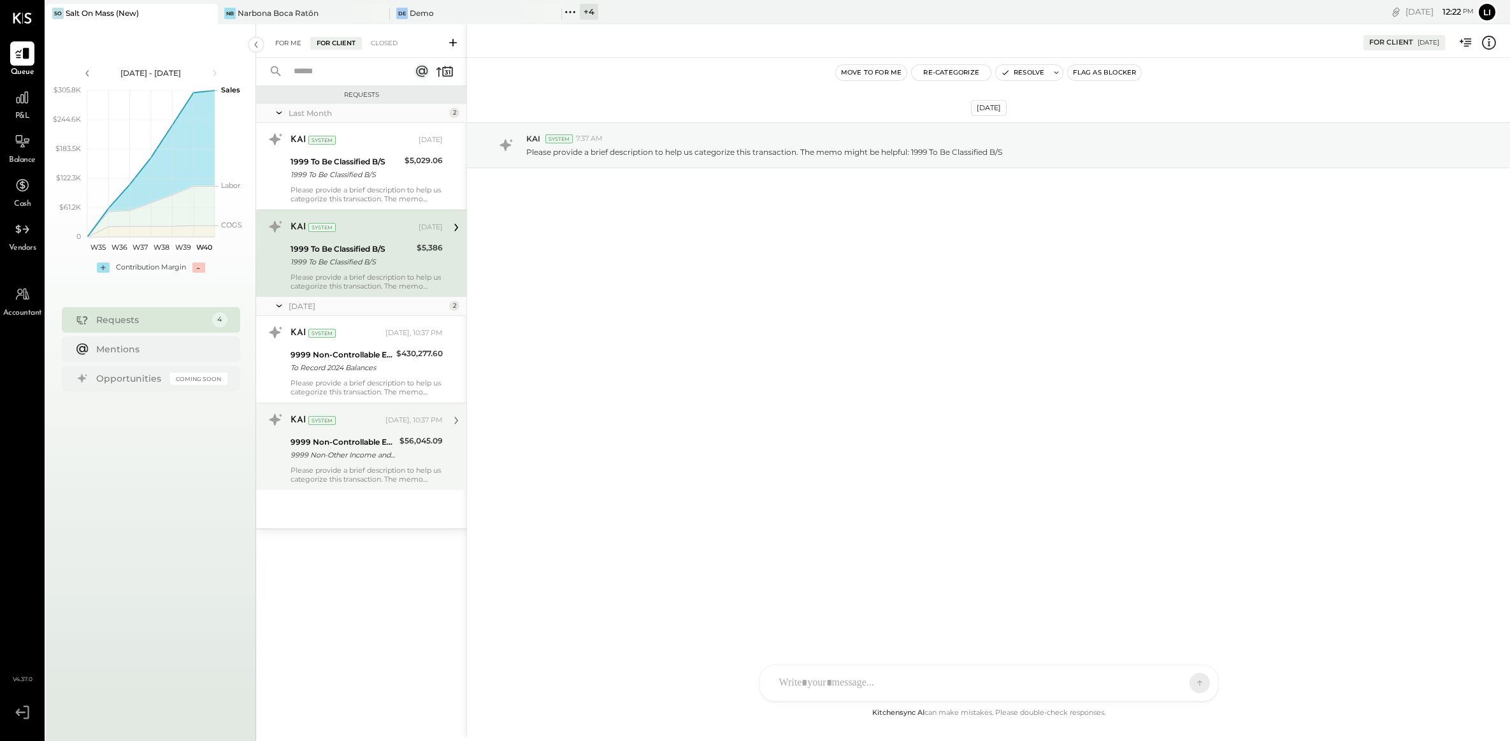
click at [292, 47] on div "For Me" at bounding box center [288, 43] width 39 height 13
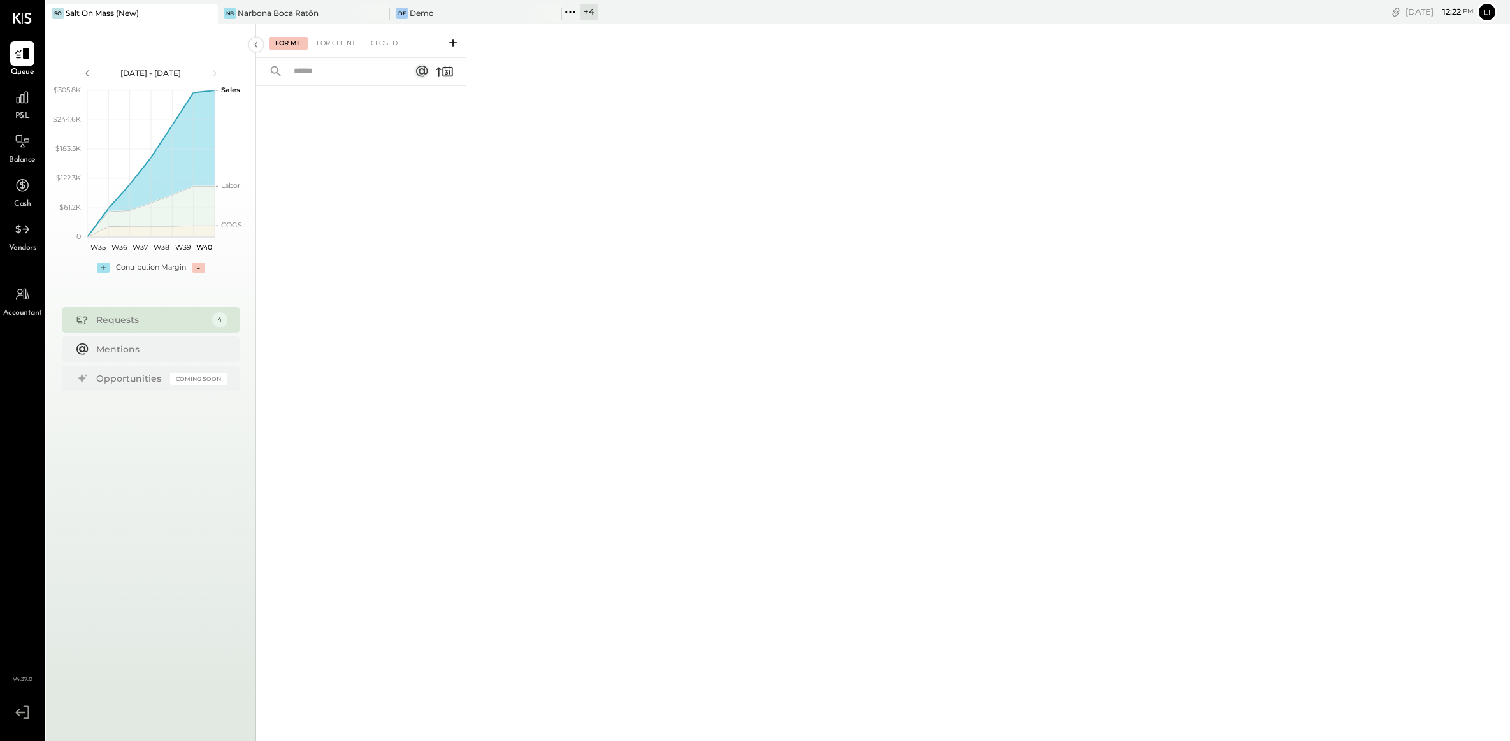
click at [844, 331] on div "For Me For Client Closed" at bounding box center [883, 380] width 1254 height 713
